Goal: Task Accomplishment & Management: Manage account settings

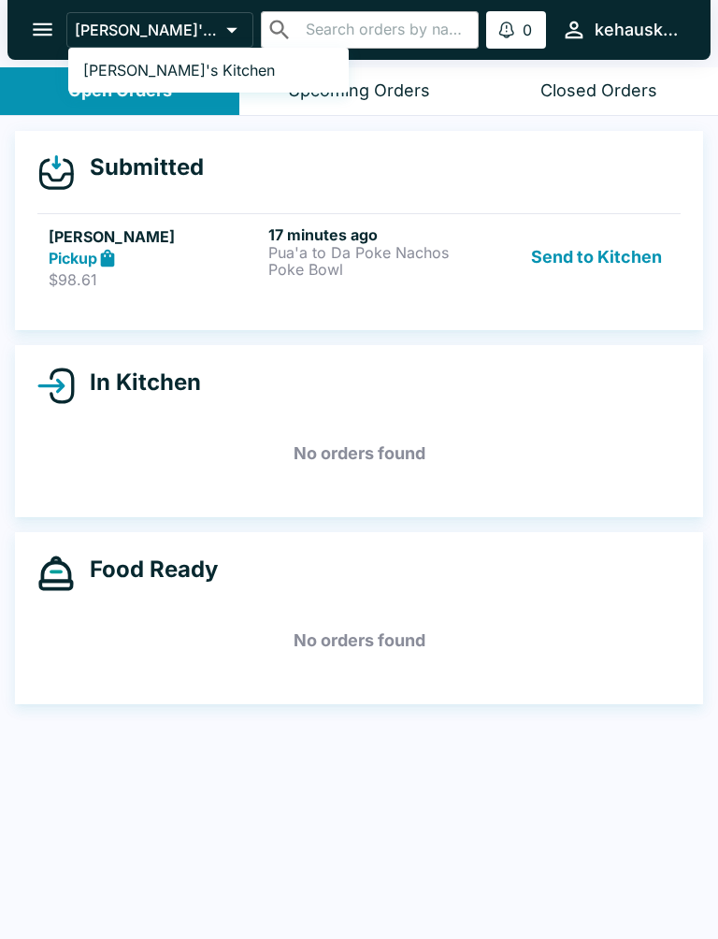
click at [341, 259] on div at bounding box center [359, 469] width 718 height 939
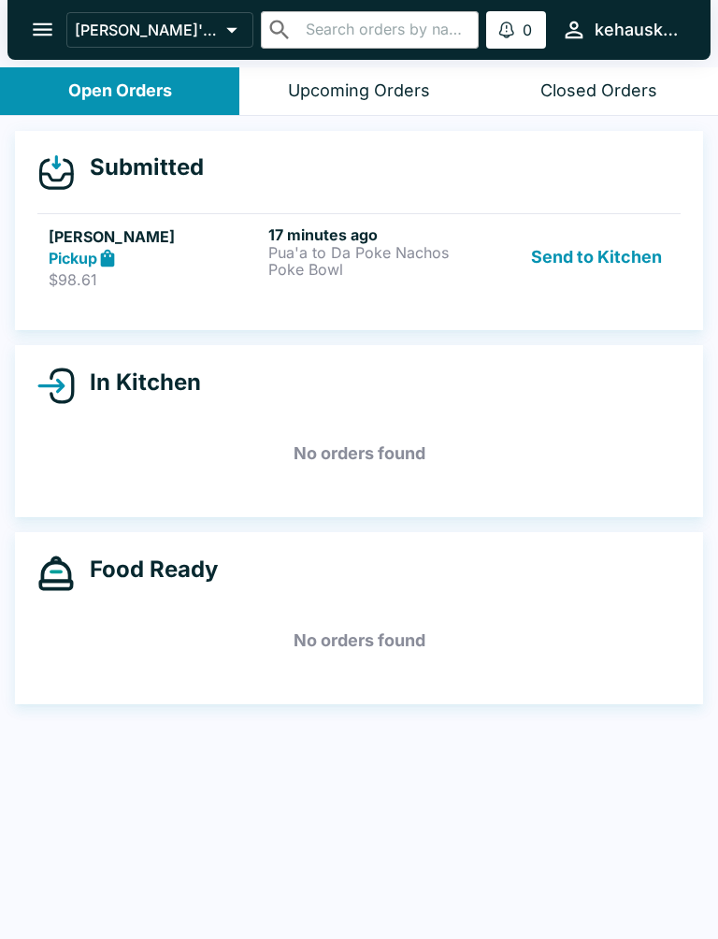
click at [332, 236] on h6 "17 minutes ago" at bounding box center [374, 234] width 212 height 19
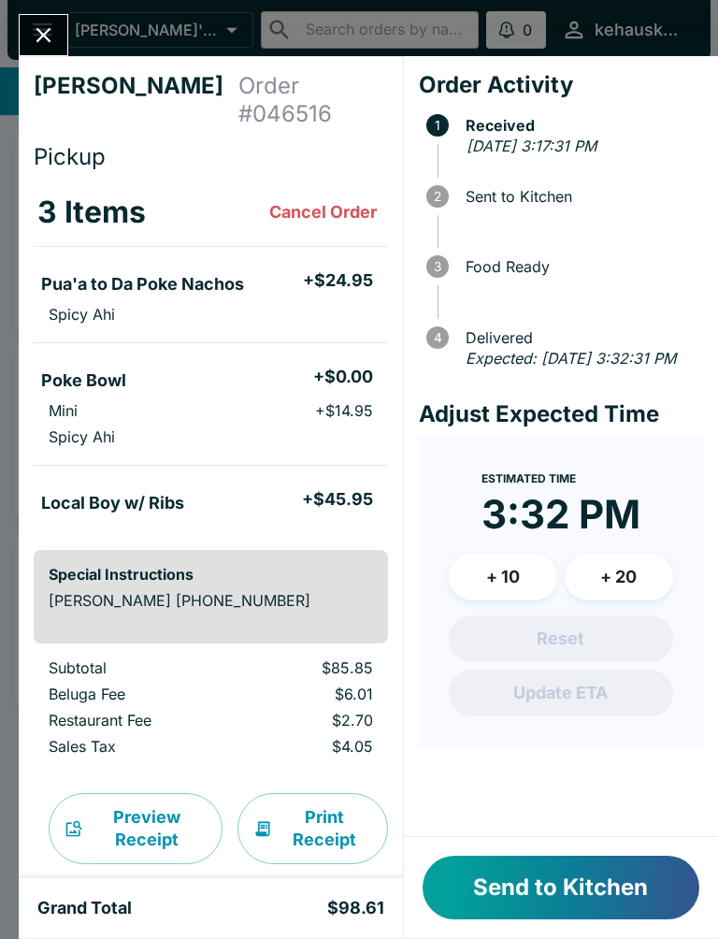
click at [583, 896] on button "Send to Kitchen" at bounding box center [561, 887] width 277 height 64
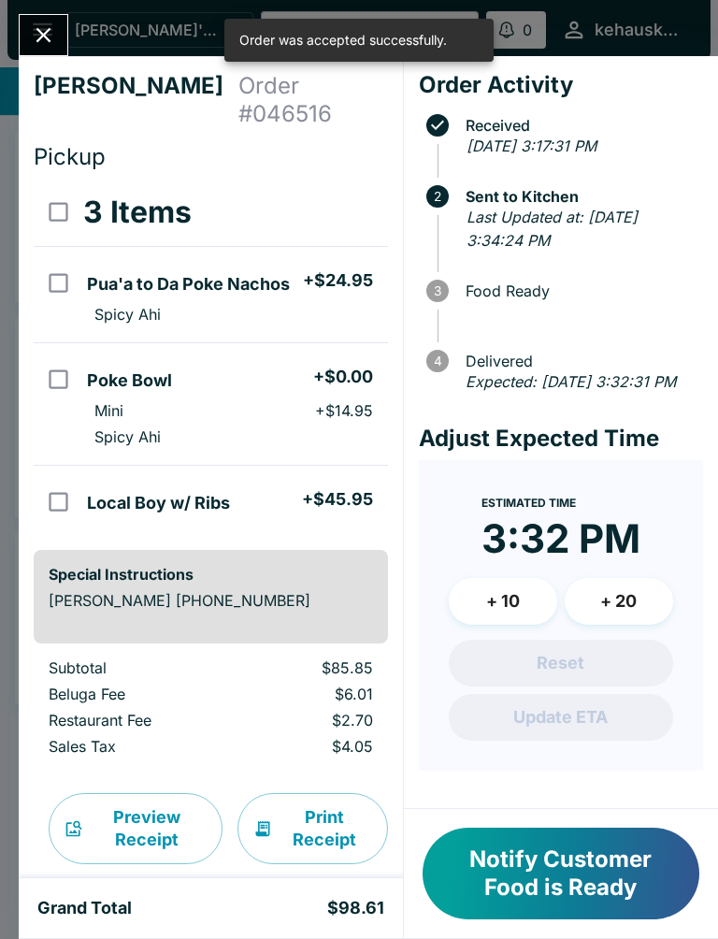
click at [47, 26] on icon "Close" at bounding box center [43, 34] width 25 height 25
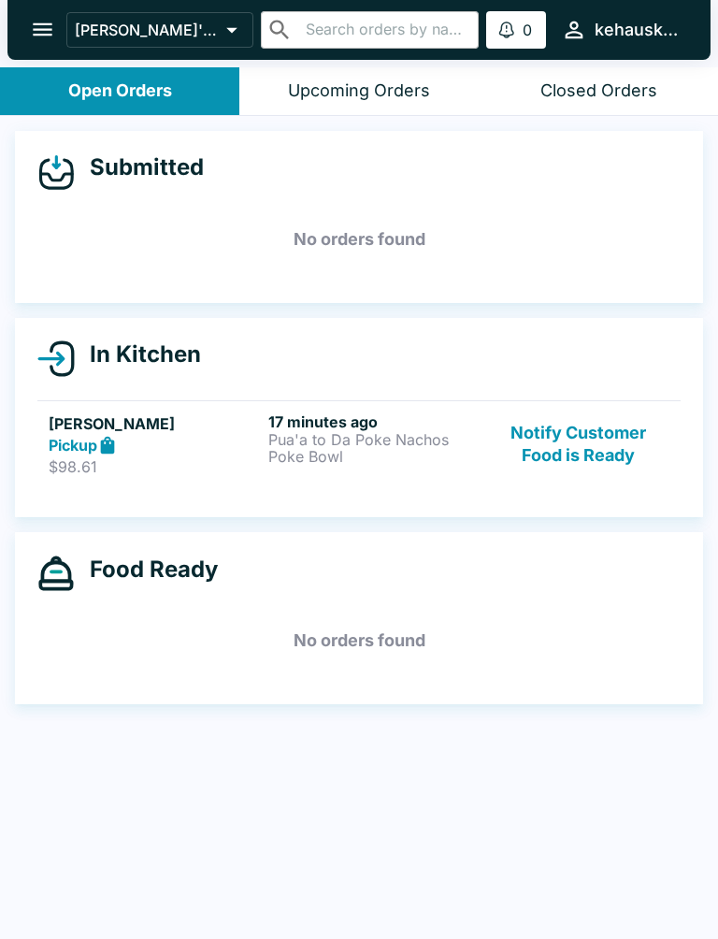
click at [381, 438] on p "Pua'a to Da Poke Nachos" at bounding box center [374, 439] width 212 height 17
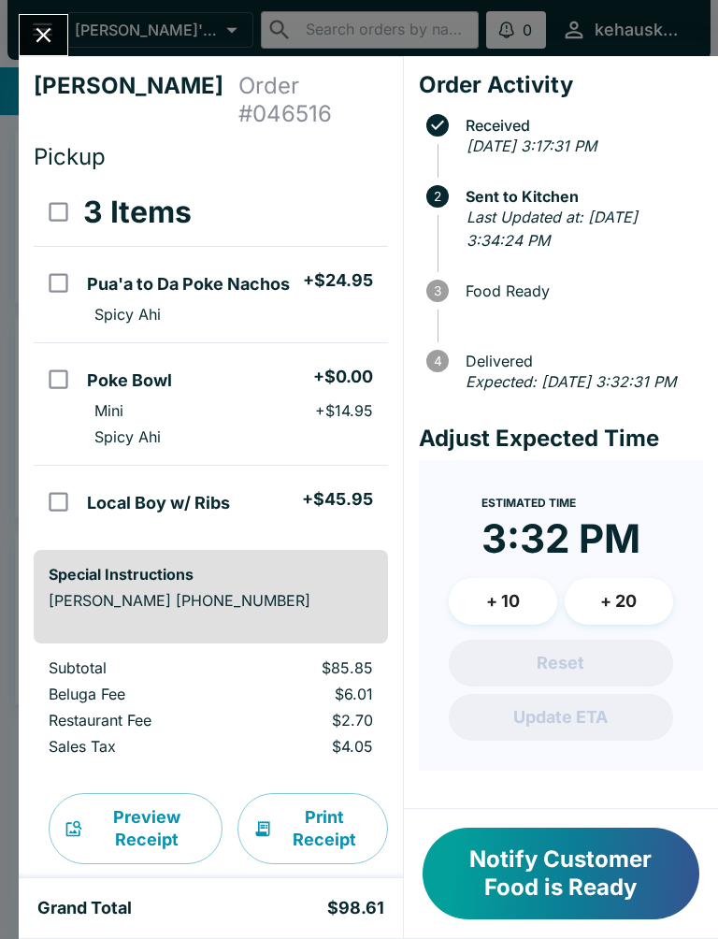
click at [520, 618] on button "+ 10" at bounding box center [503, 601] width 108 height 47
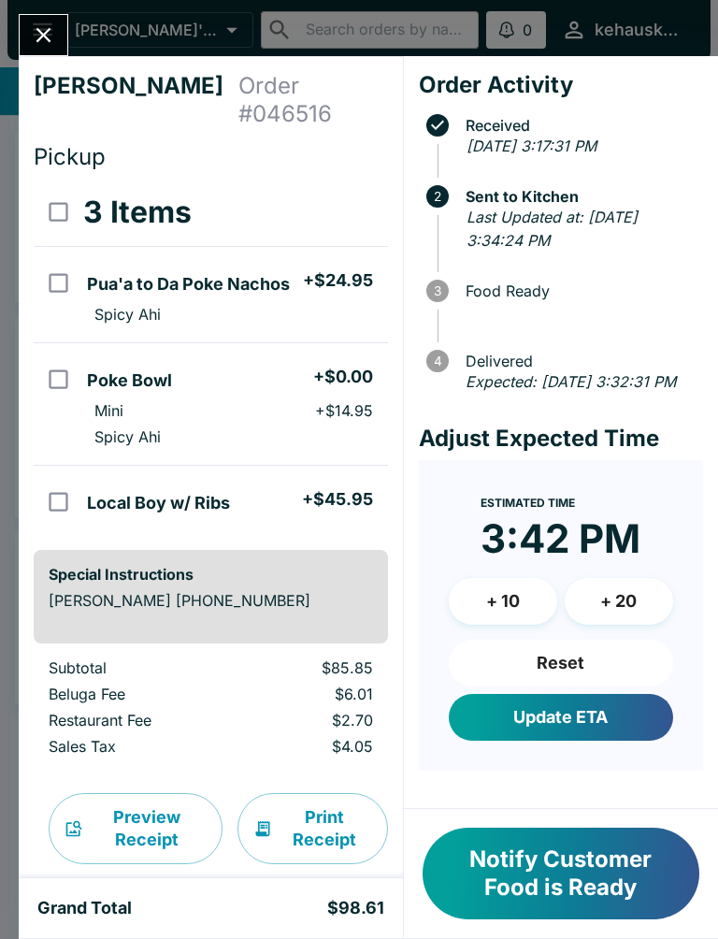
click at [581, 740] on button "Update ETA" at bounding box center [561, 717] width 224 height 47
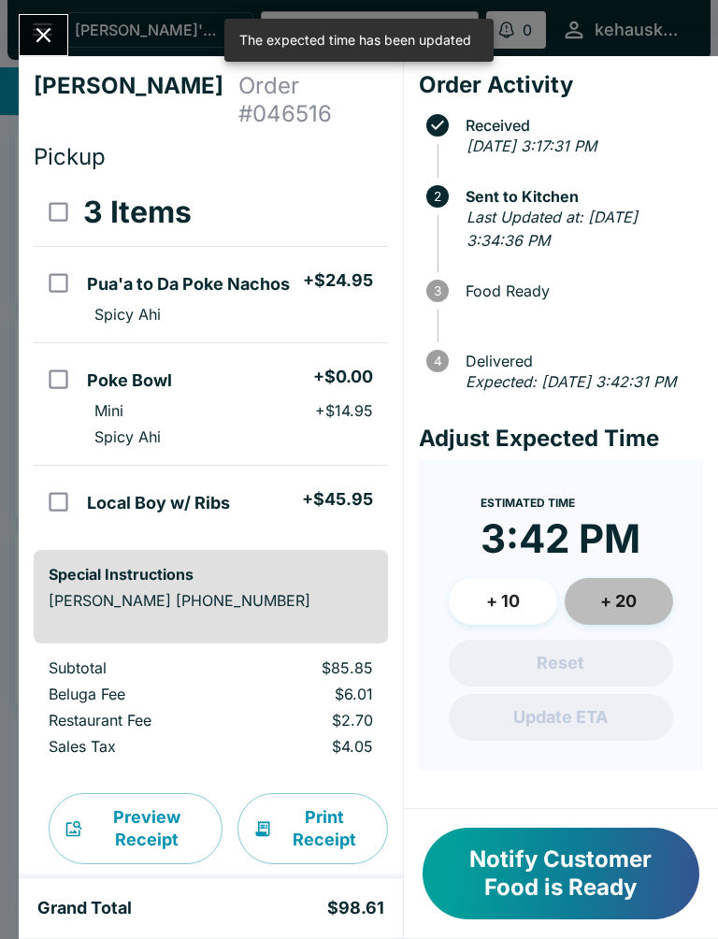
click at [628, 624] on button "+ 20" at bounding box center [619, 601] width 108 height 47
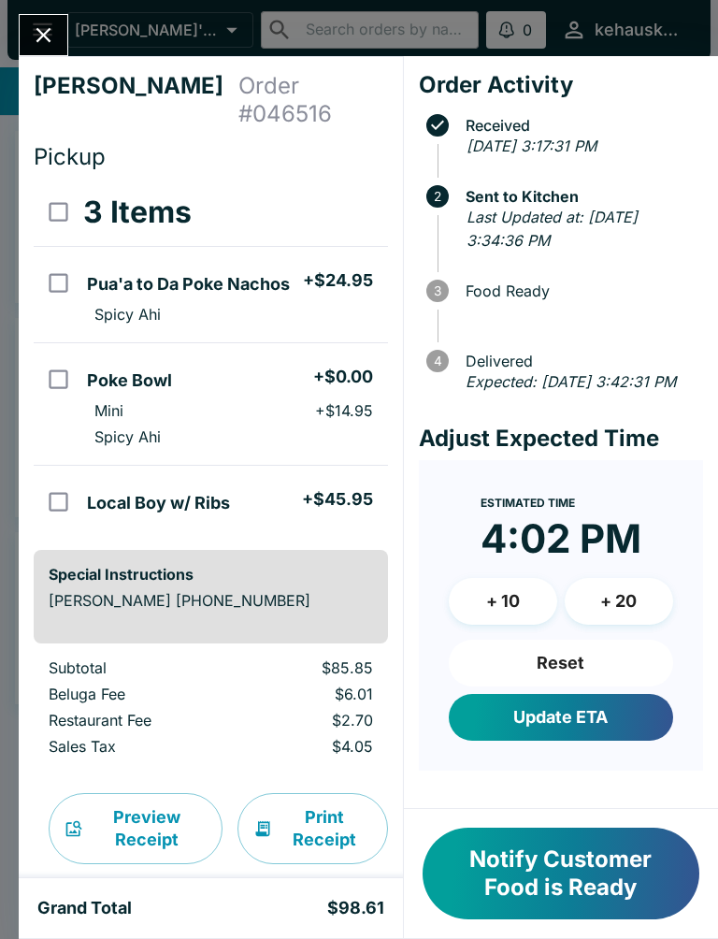
click at [29, 33] on button "Close" at bounding box center [44, 35] width 48 height 40
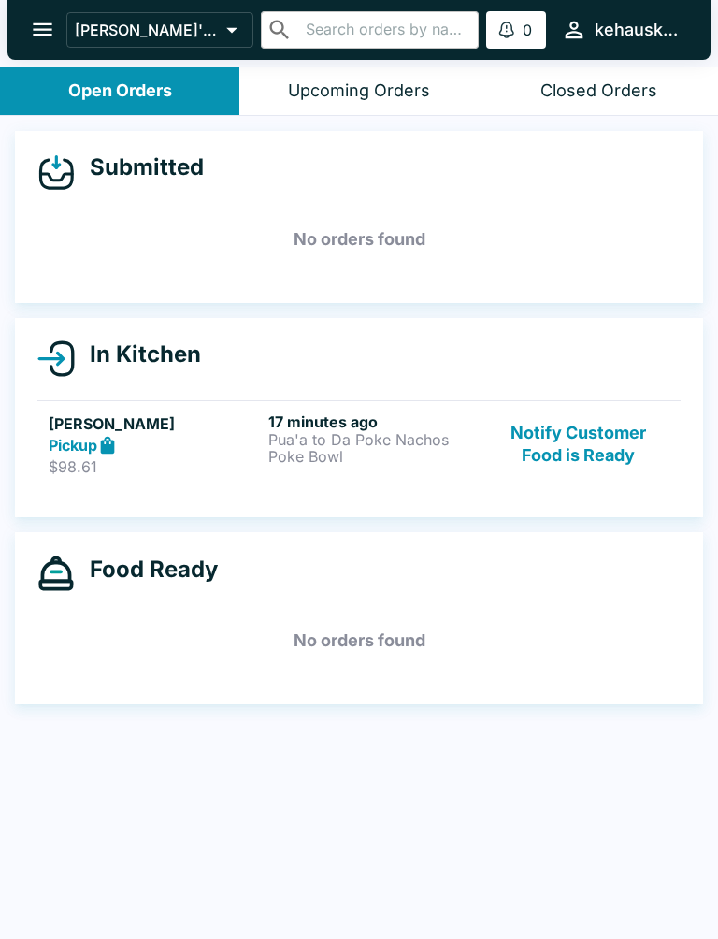
click at [470, 426] on h6 "17 minutes ago" at bounding box center [374, 421] width 212 height 19
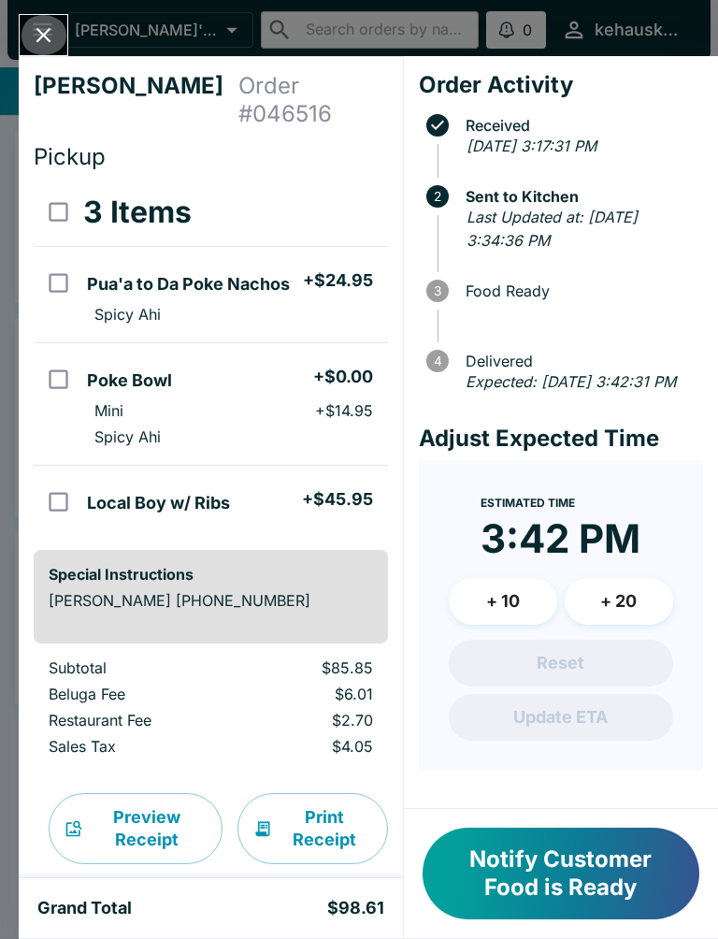
click at [40, 50] on button "Close" at bounding box center [44, 35] width 48 height 40
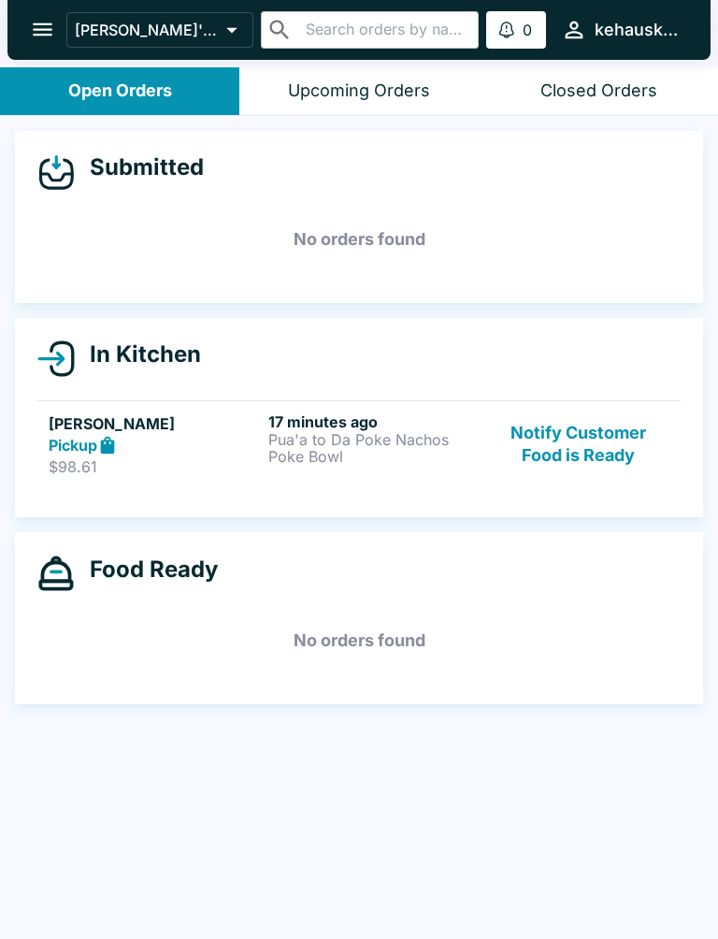
click at [42, 23] on icon "open drawer" at bounding box center [42, 29] width 25 height 25
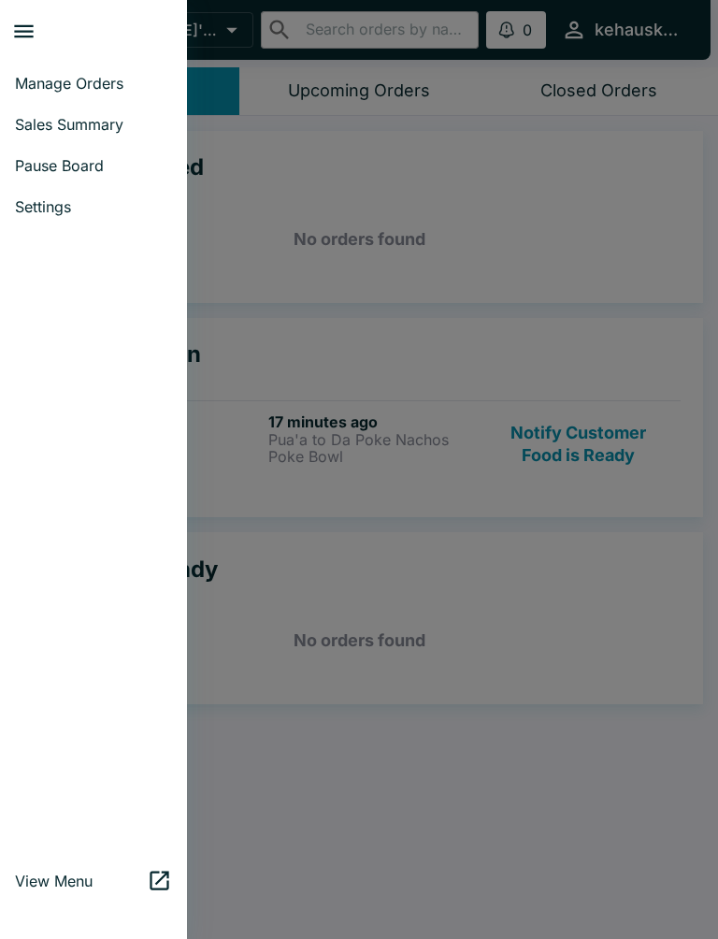
click at [40, 121] on span "Sales Summary" at bounding box center [93, 124] width 157 height 19
select select "03:00"
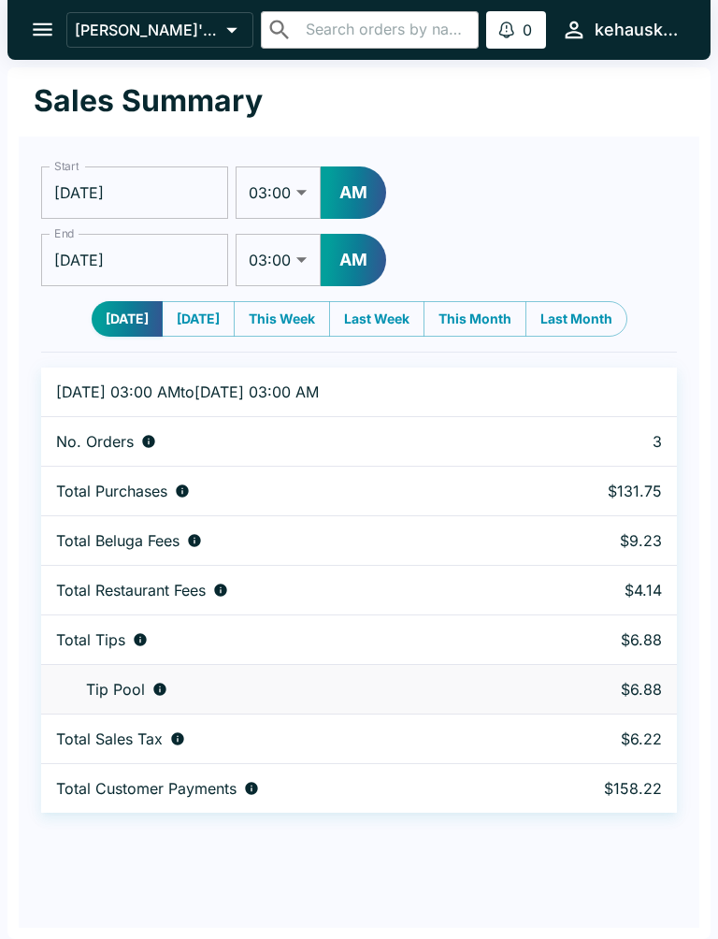
click at [41, 31] on icon "open drawer" at bounding box center [43, 29] width 20 height 13
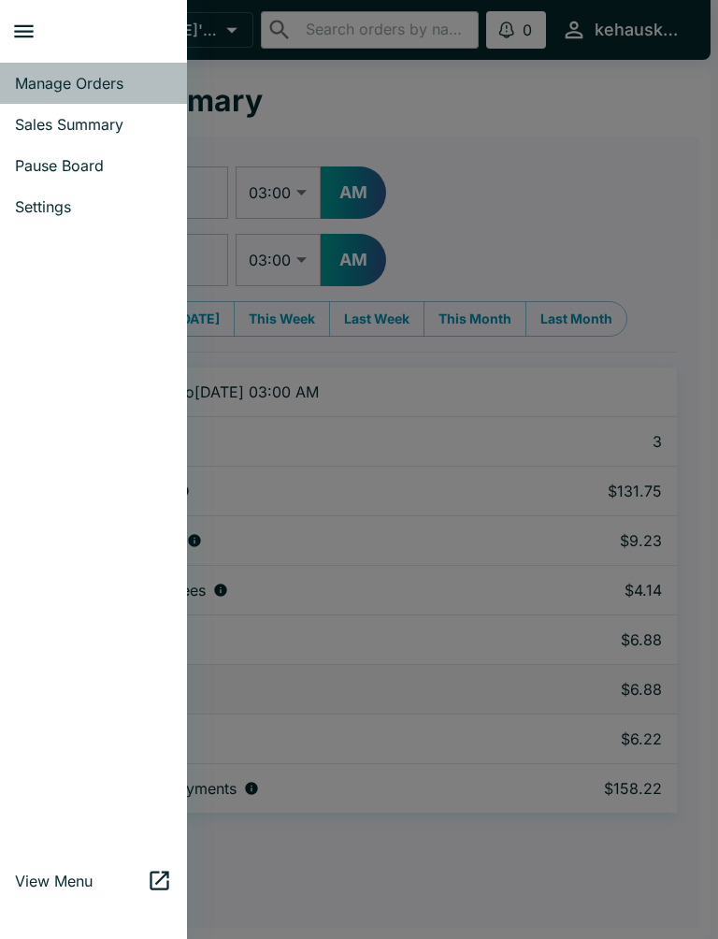
click at [81, 79] on span "Manage Orders" at bounding box center [93, 83] width 157 height 19
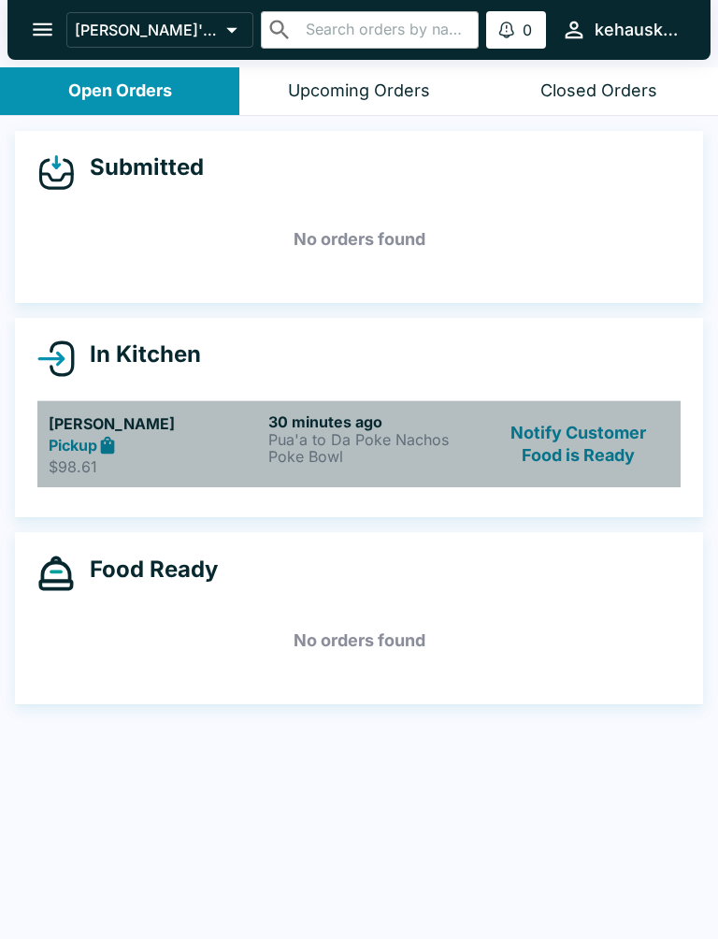
click at [297, 437] on p "Pua'a to Da Poke Nachos" at bounding box center [374, 439] width 212 height 17
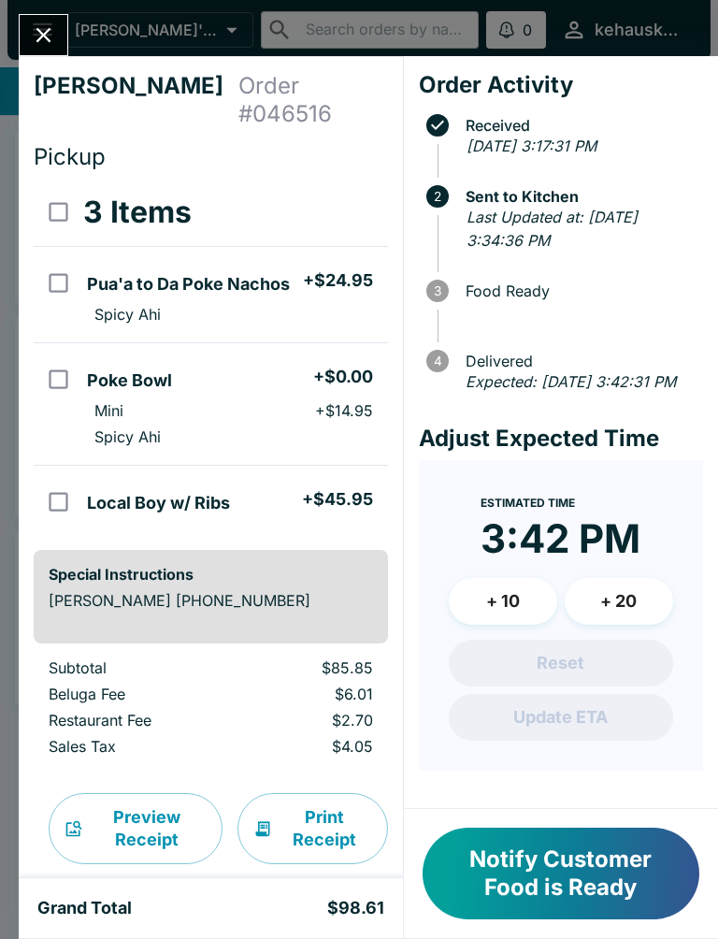
click at [519, 847] on button "Notify Customer Food is Ready" at bounding box center [561, 873] width 277 height 92
